Goal: Contribute content: Add original content to the website for others to see

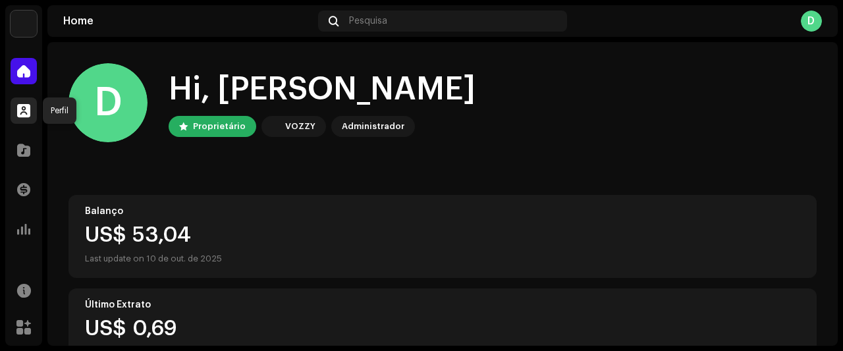
click at [30, 111] on div at bounding box center [24, 110] width 26 height 26
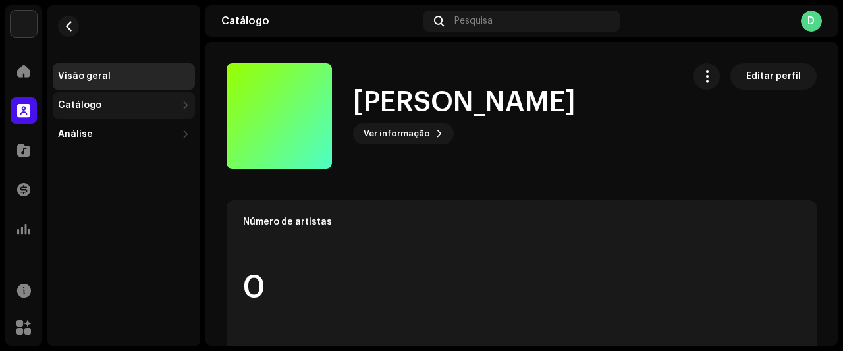
click at [70, 107] on div "Catálogo" at bounding box center [79, 105] width 43 height 11
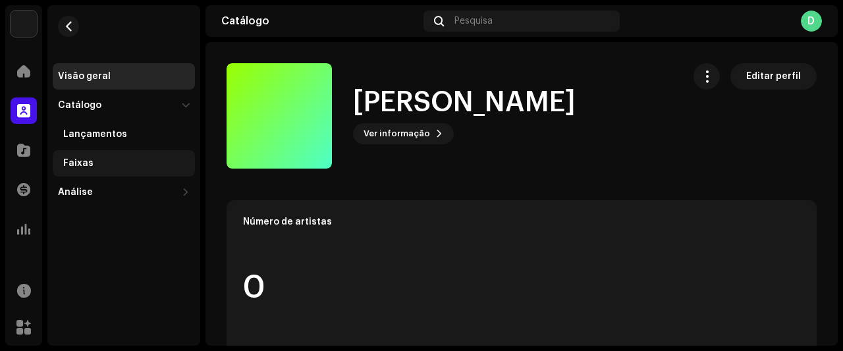
click at [117, 163] on div "Faixas" at bounding box center [126, 163] width 126 height 11
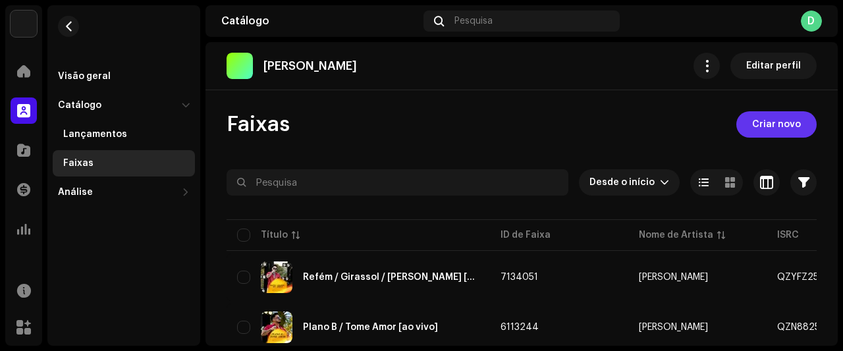
click at [784, 122] on span "Criar novo" at bounding box center [776, 124] width 49 height 26
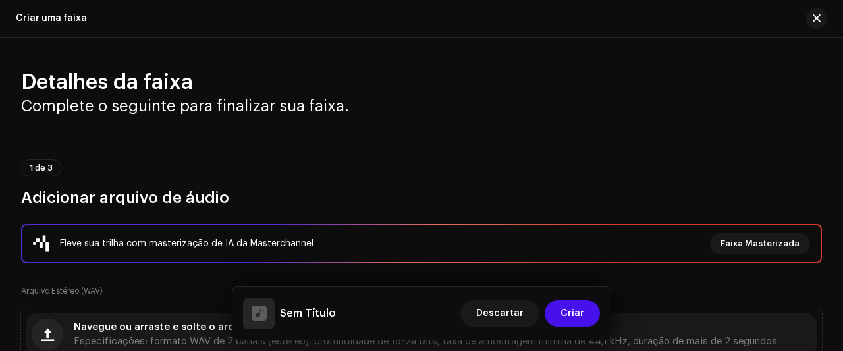
scroll to position [872, 0]
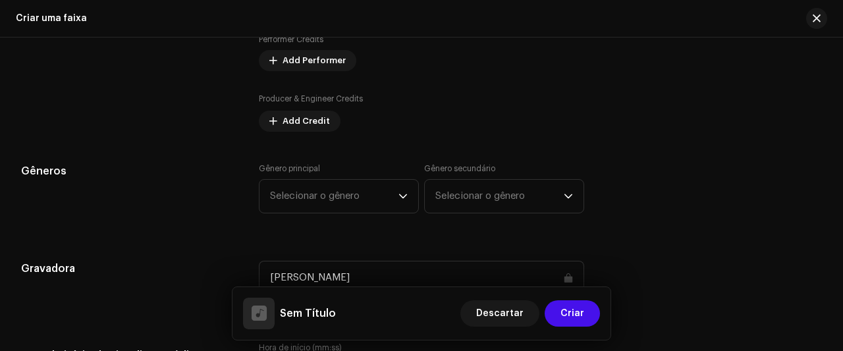
click at [388, 219] on div "Gênero principal Selecionar o gênero Gênero secundário Selecionar o gênero" at bounding box center [421, 196] width 325 height 66
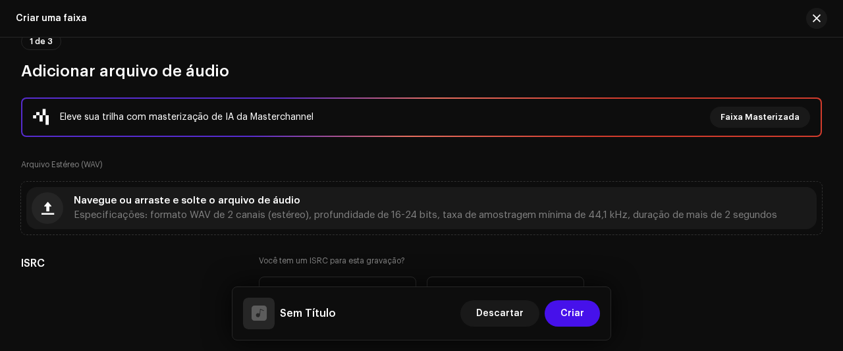
scroll to position [132, 0]
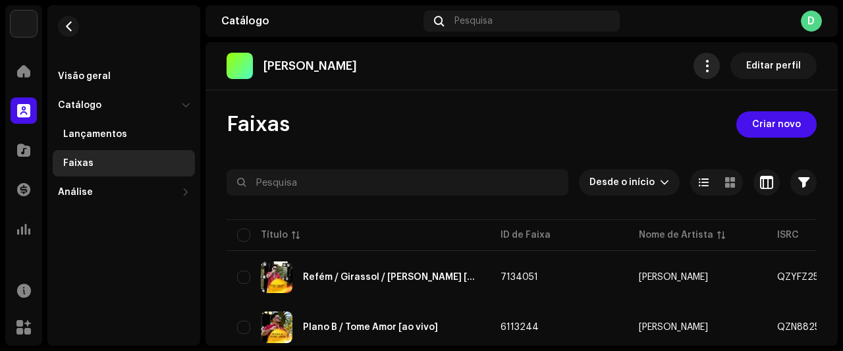
click at [701, 67] on span "button" at bounding box center [707, 66] width 13 height 11
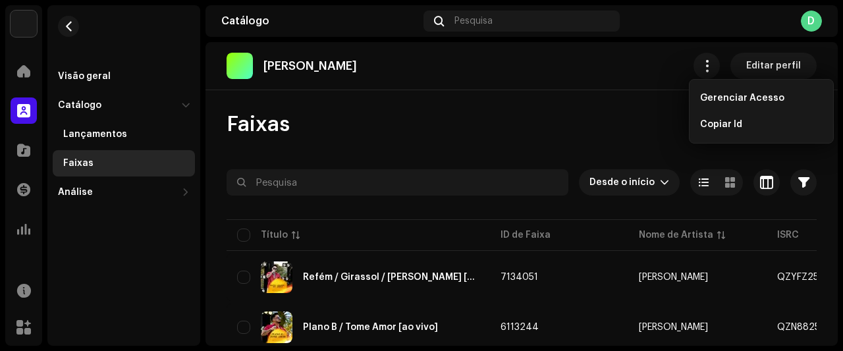
click at [630, 78] on div "[PERSON_NAME] Editar perfil" at bounding box center [522, 66] width 590 height 26
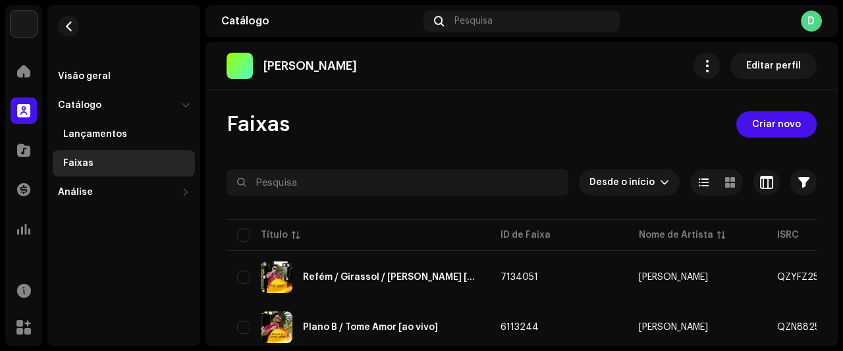
scroll to position [198, 0]
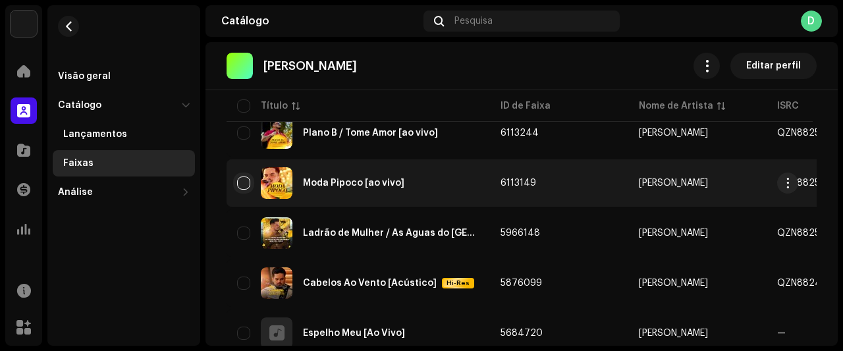
click at [241, 182] on input "checkbox" at bounding box center [243, 182] width 13 height 13
click at [241, 182] on input "Row Selected" at bounding box center [243, 182] width 13 height 13
checkbox input "false"
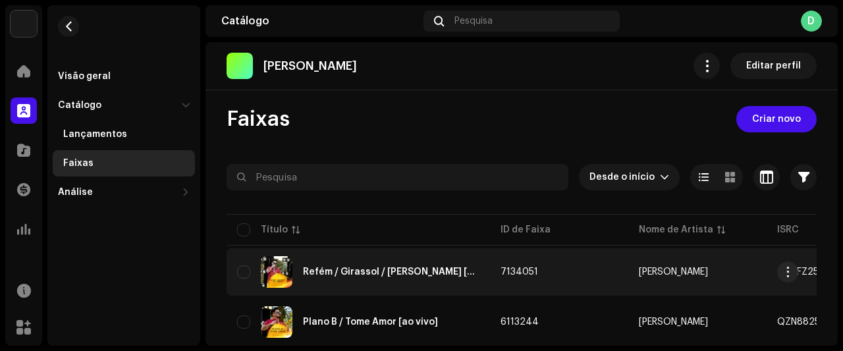
scroll to position [0, 0]
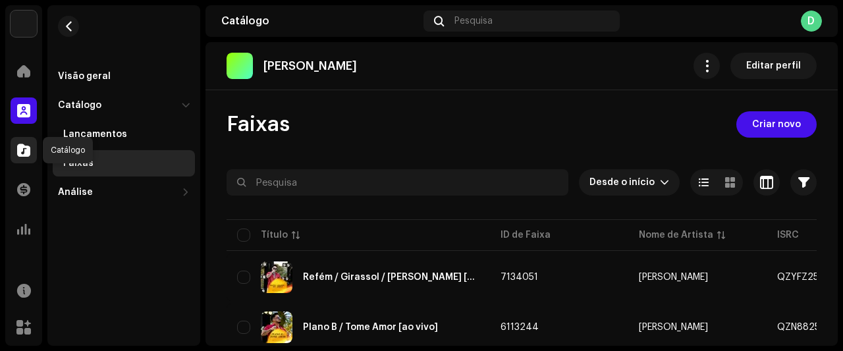
click at [25, 155] on span at bounding box center [23, 150] width 13 height 11
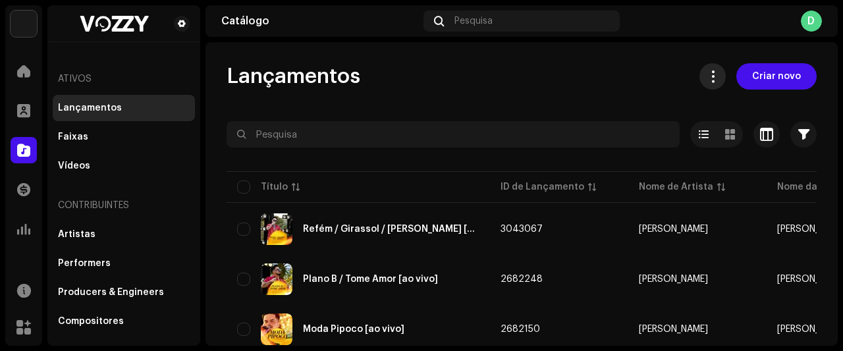
click at [718, 79] on button at bounding box center [712, 76] width 26 height 26
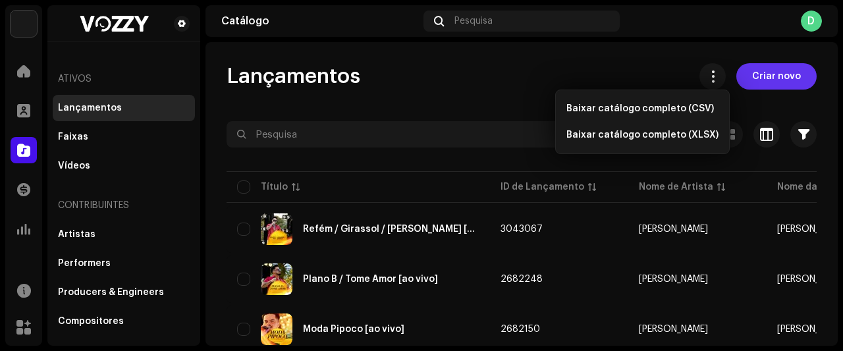
click at [766, 77] on span "Criar novo" at bounding box center [776, 76] width 49 height 26
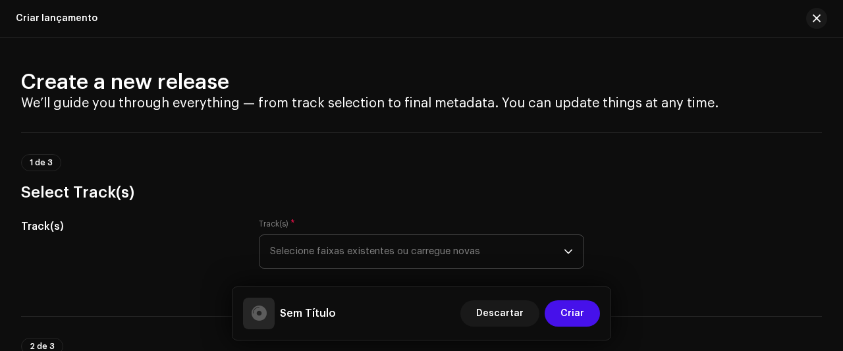
click at [470, 248] on span "Selecione faixas existentes ou carregue novas" at bounding box center [417, 251] width 294 height 33
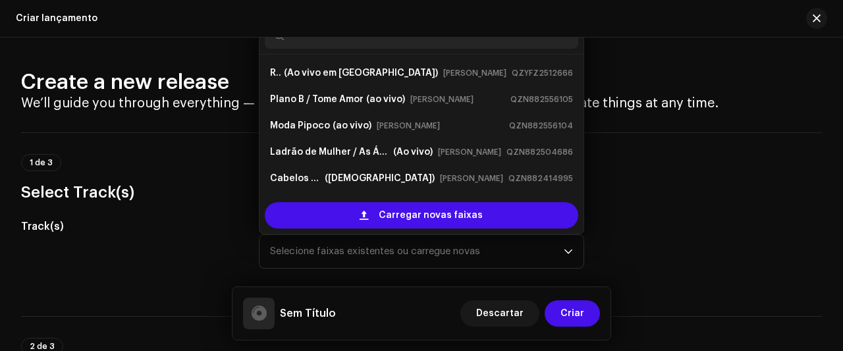
click at [637, 148] on div "1 de 3 Select Track(s)" at bounding box center [421, 167] width 801 height 70
